Goal: Task Accomplishment & Management: Manage account settings

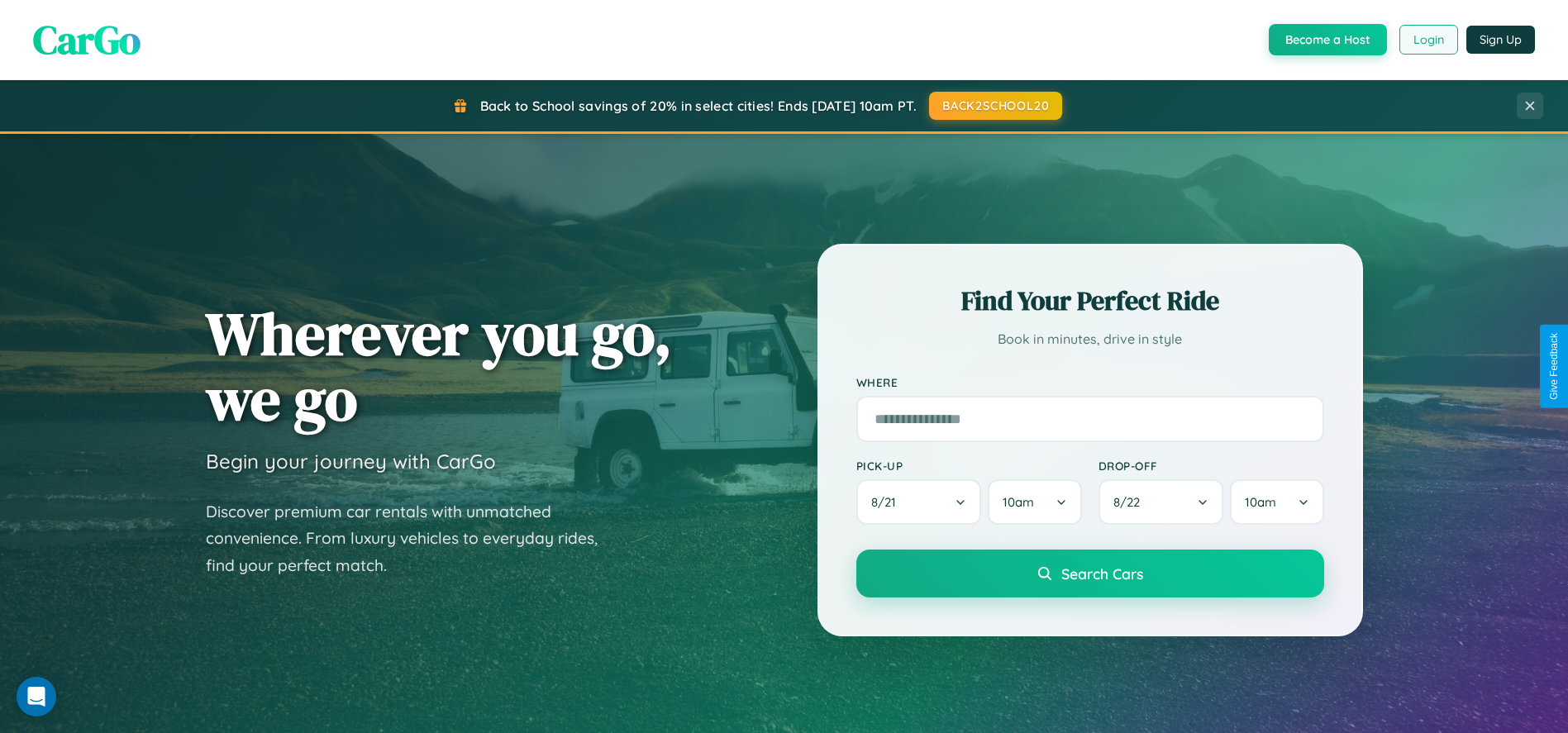
click at [1427, 39] on button "Login" at bounding box center [1429, 39] width 59 height 30
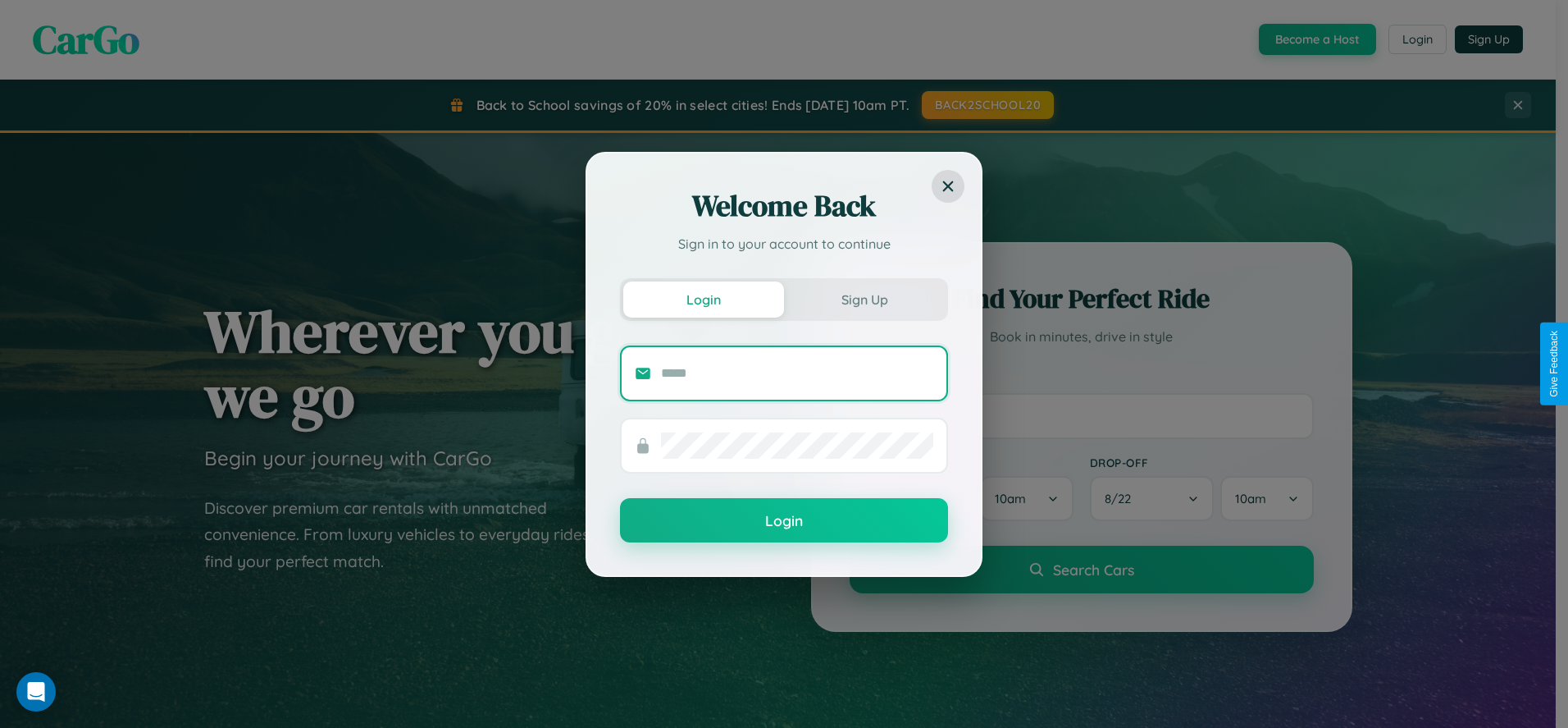
click at [797, 372] on input "text" at bounding box center [797, 373] width 273 height 27
type input "**********"
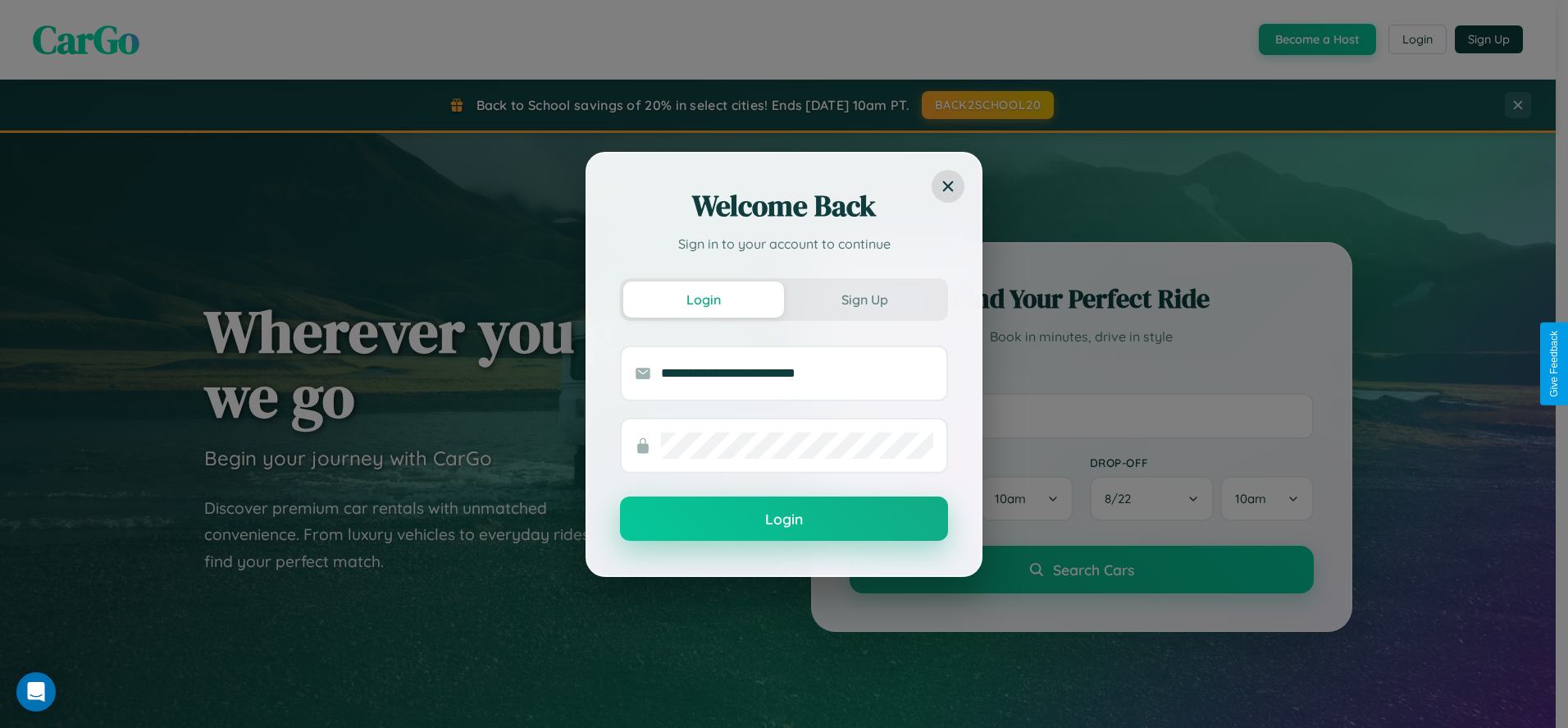
click at [784, 519] on button "Login" at bounding box center [784, 519] width 328 height 44
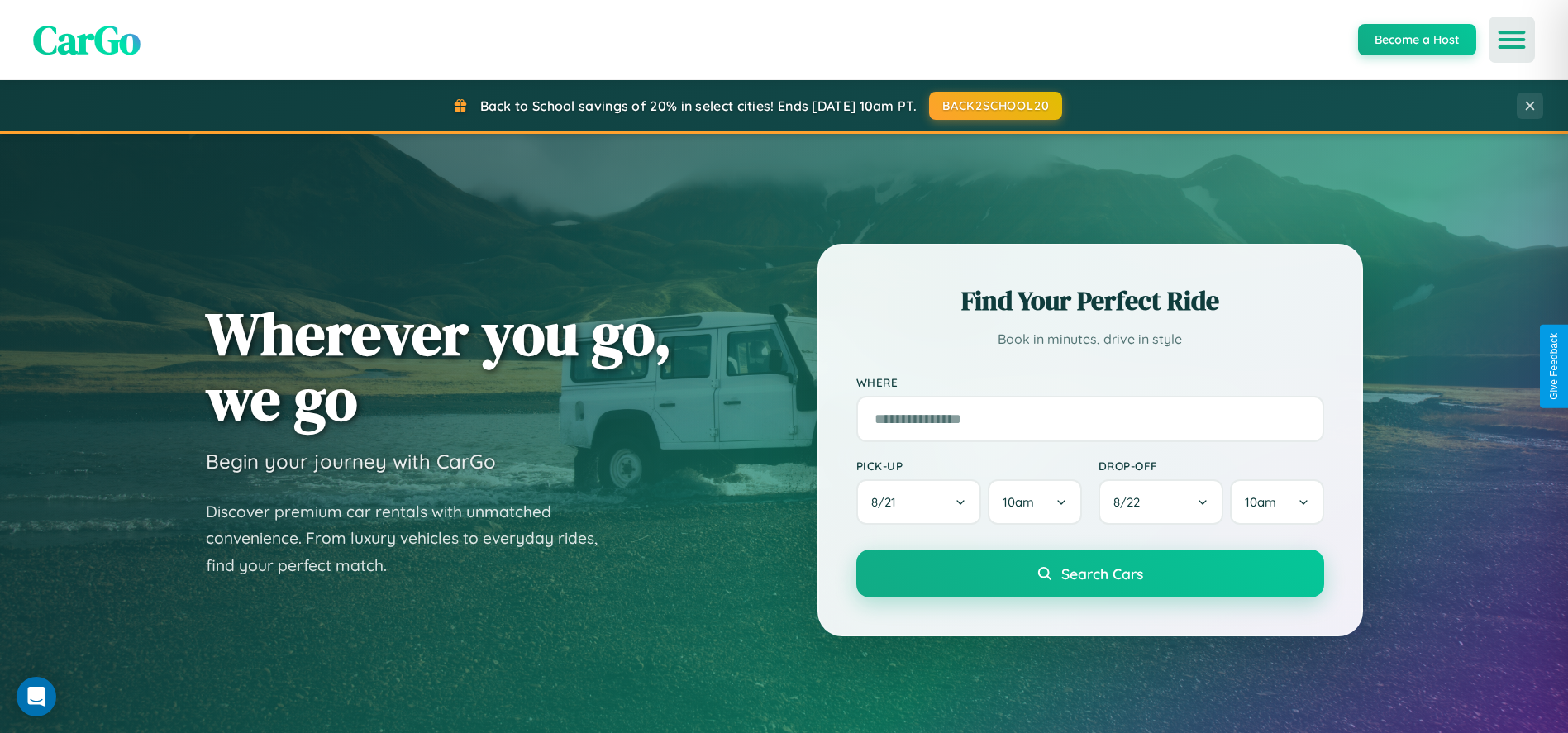
click at [1512, 39] on icon "Open menu" at bounding box center [1512, 39] width 24 height 15
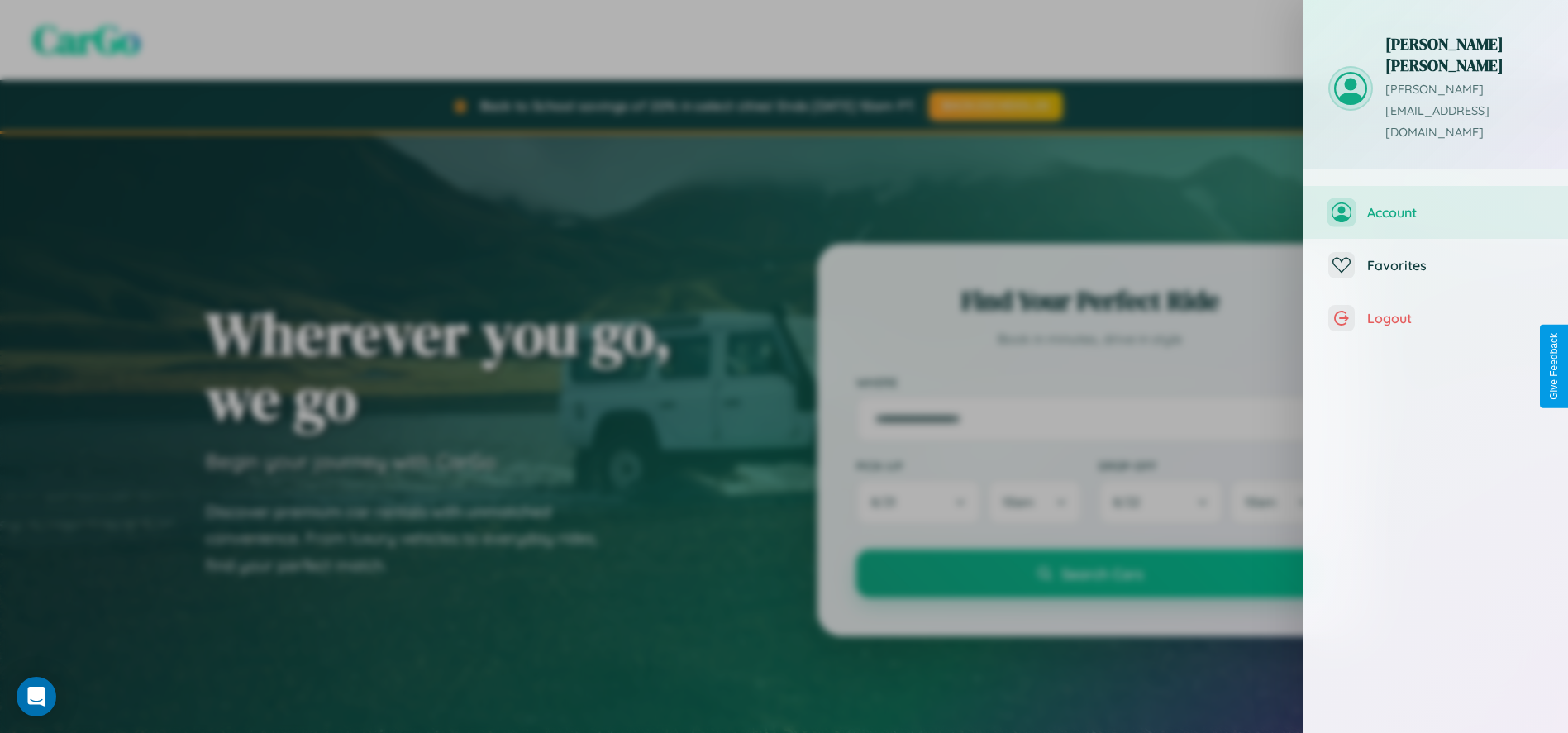
click at [1436, 204] on span "Account" at bounding box center [1455, 212] width 176 height 16
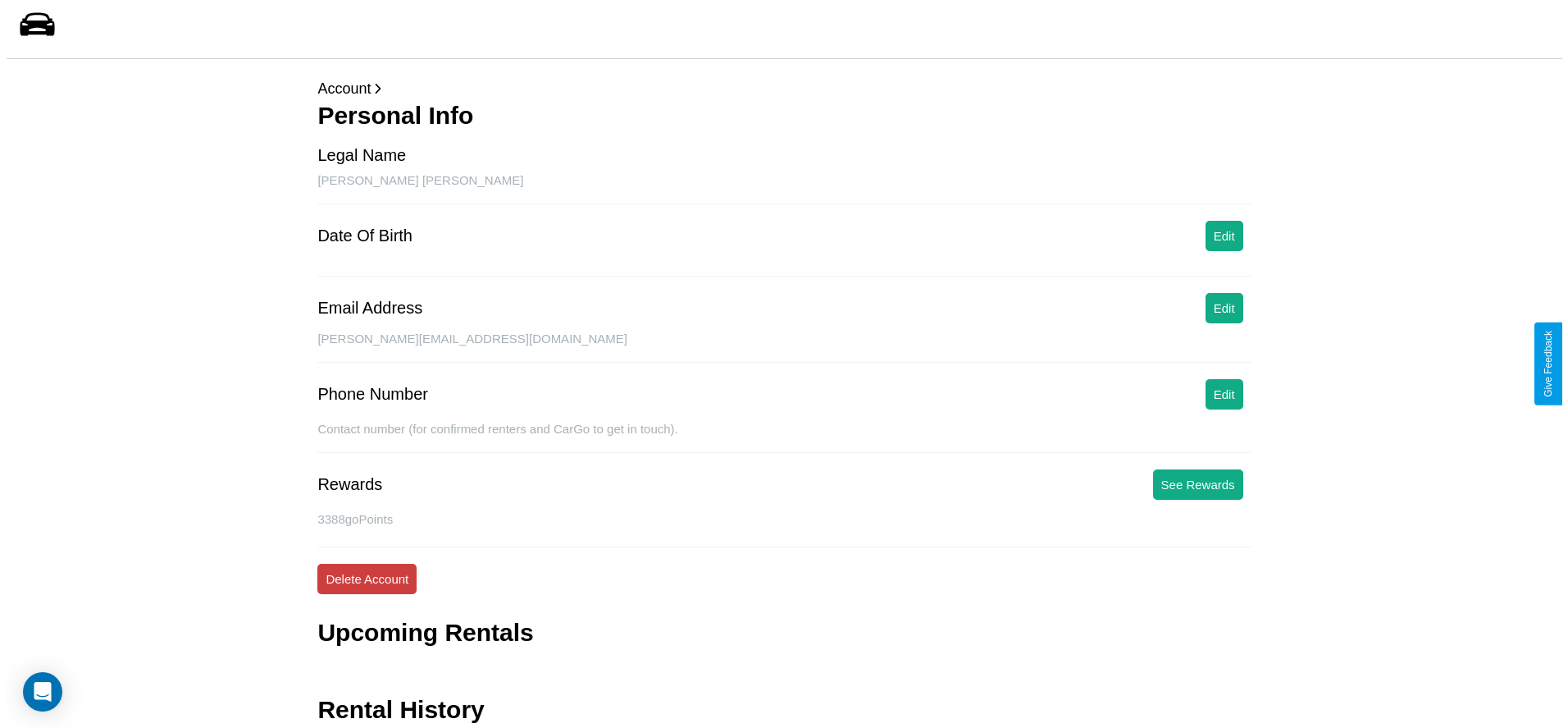
scroll to position [66, 0]
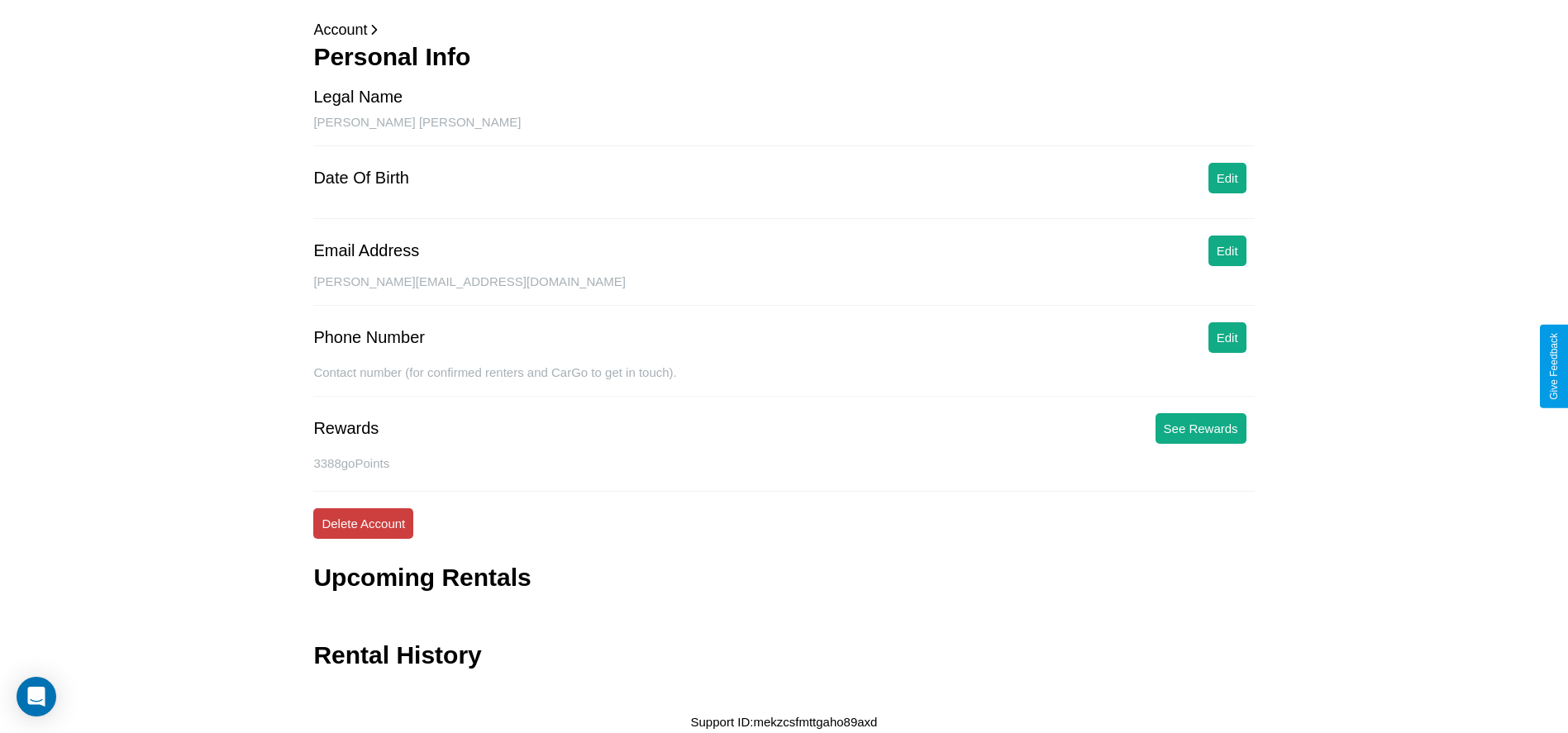
click at [363, 523] on button "Delete Account" at bounding box center [364, 524] width 100 height 30
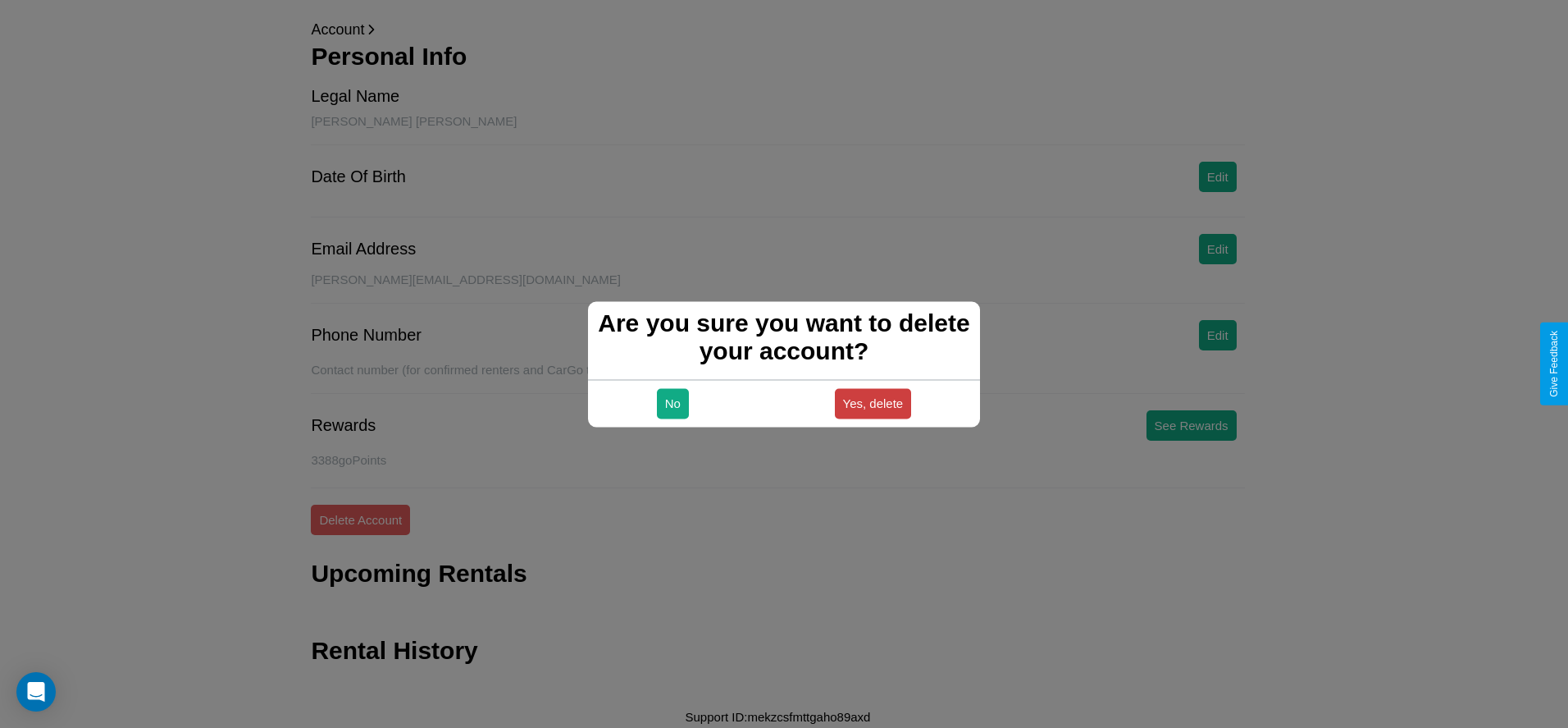
click at [872, 403] on button "Yes, delete" at bounding box center [873, 404] width 77 height 30
